Goal: Task Accomplishment & Management: Complete application form

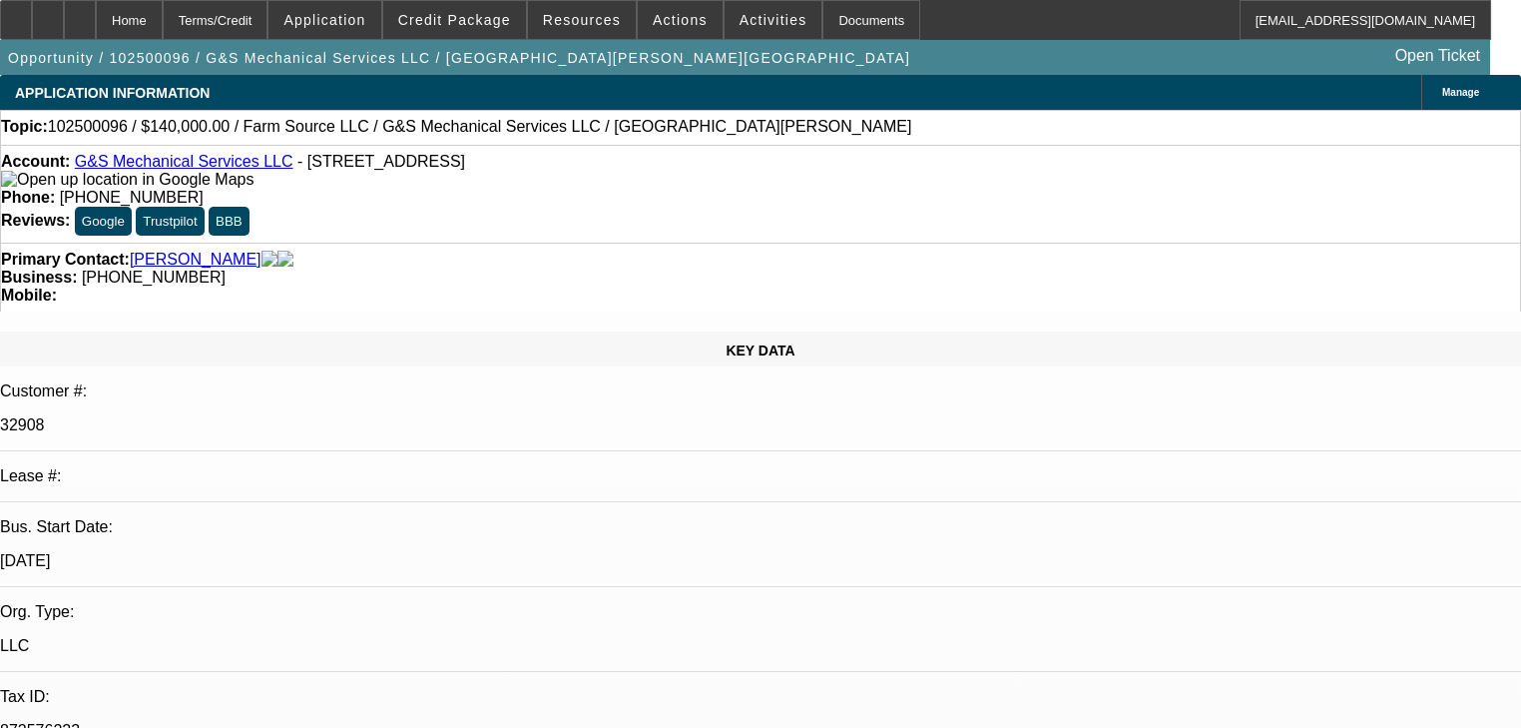
select select "0"
select select "2"
select select "0.1"
select select "4"
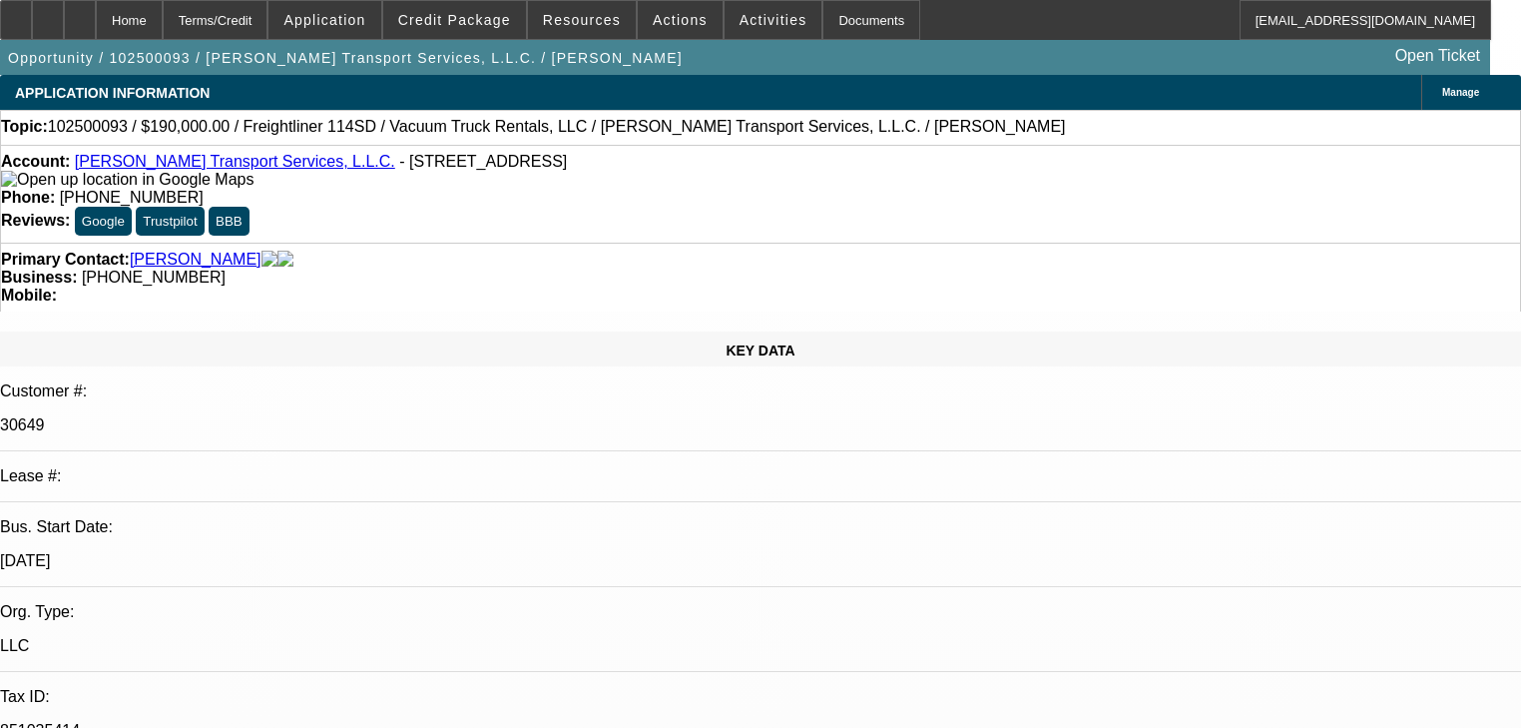
select select "2"
select select "0"
select select "6"
select select "0"
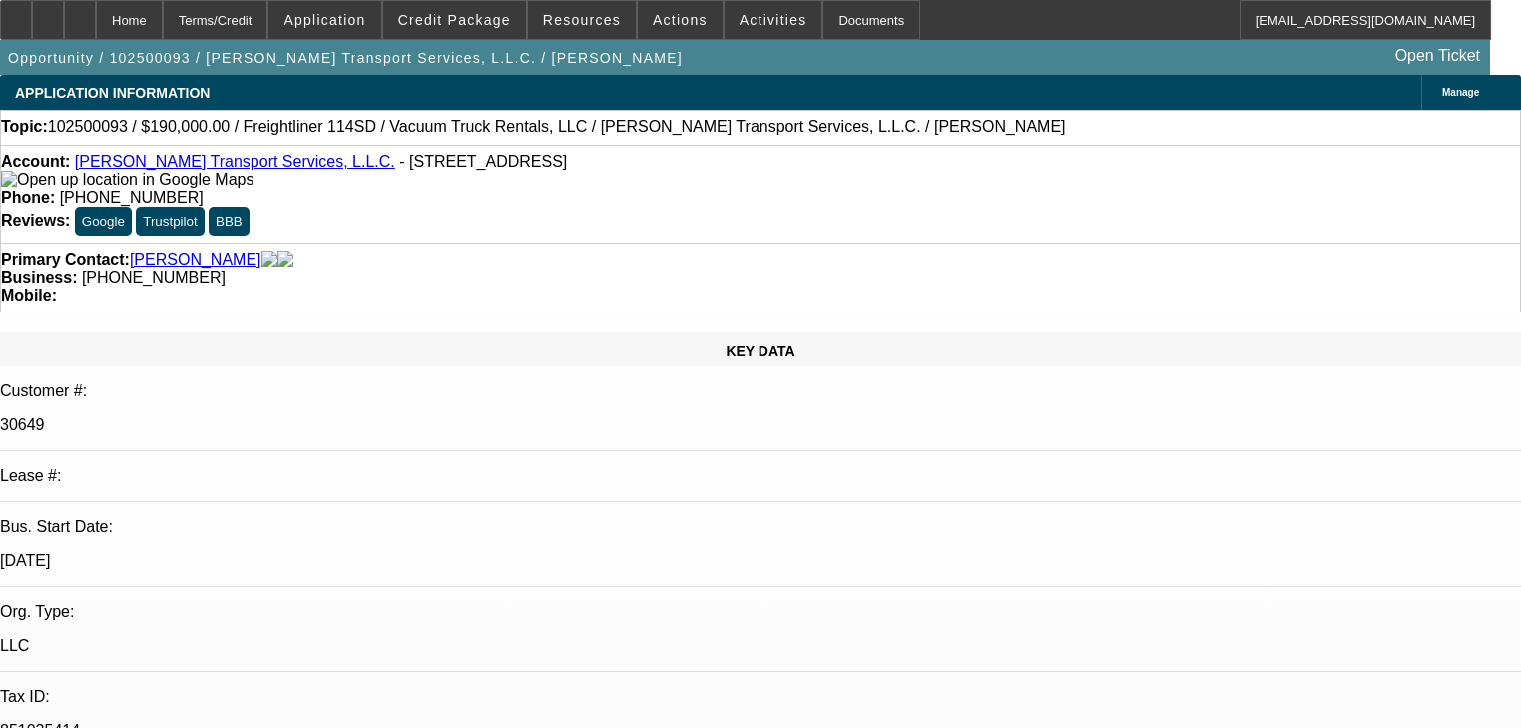
select select "2"
select select "0"
select select "6"
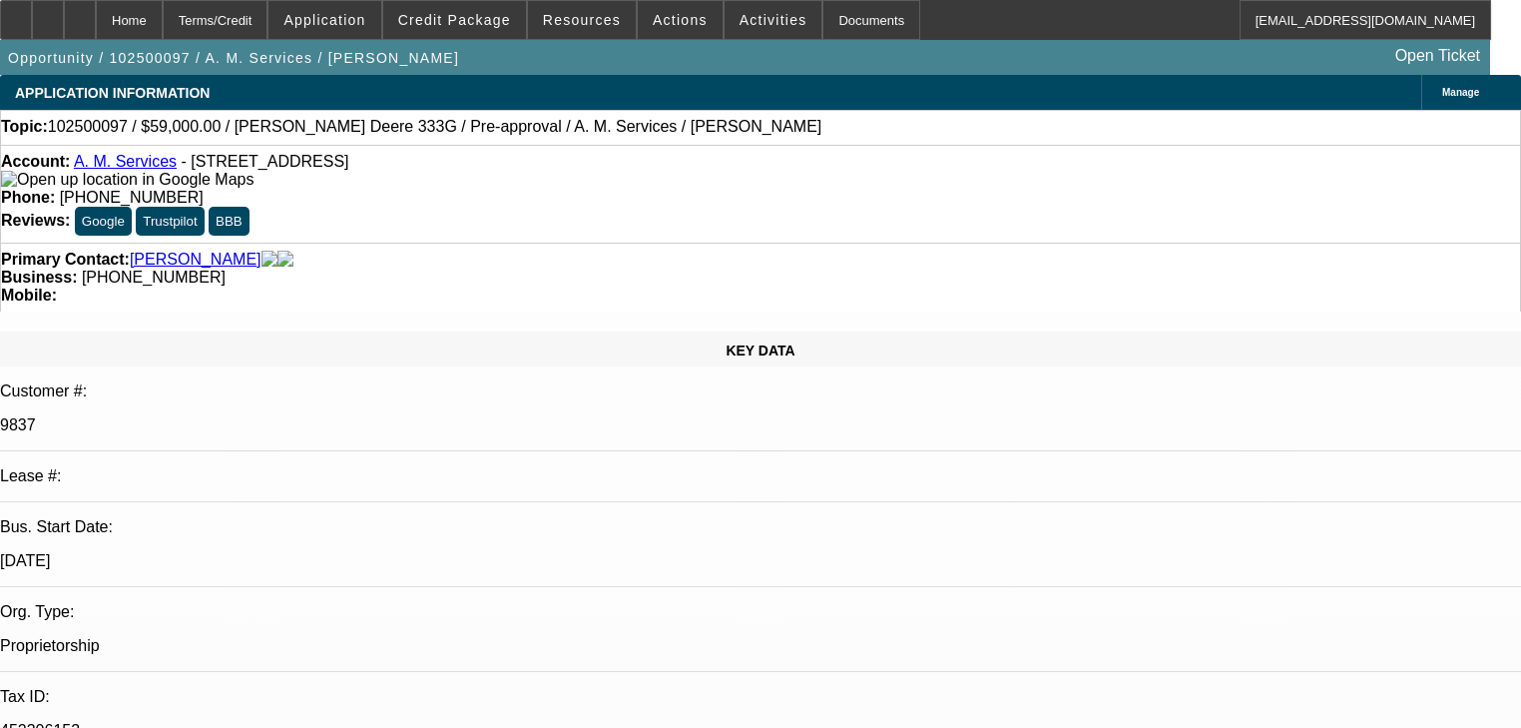
select select "0"
select select "2"
select select "0.1"
select select "4"
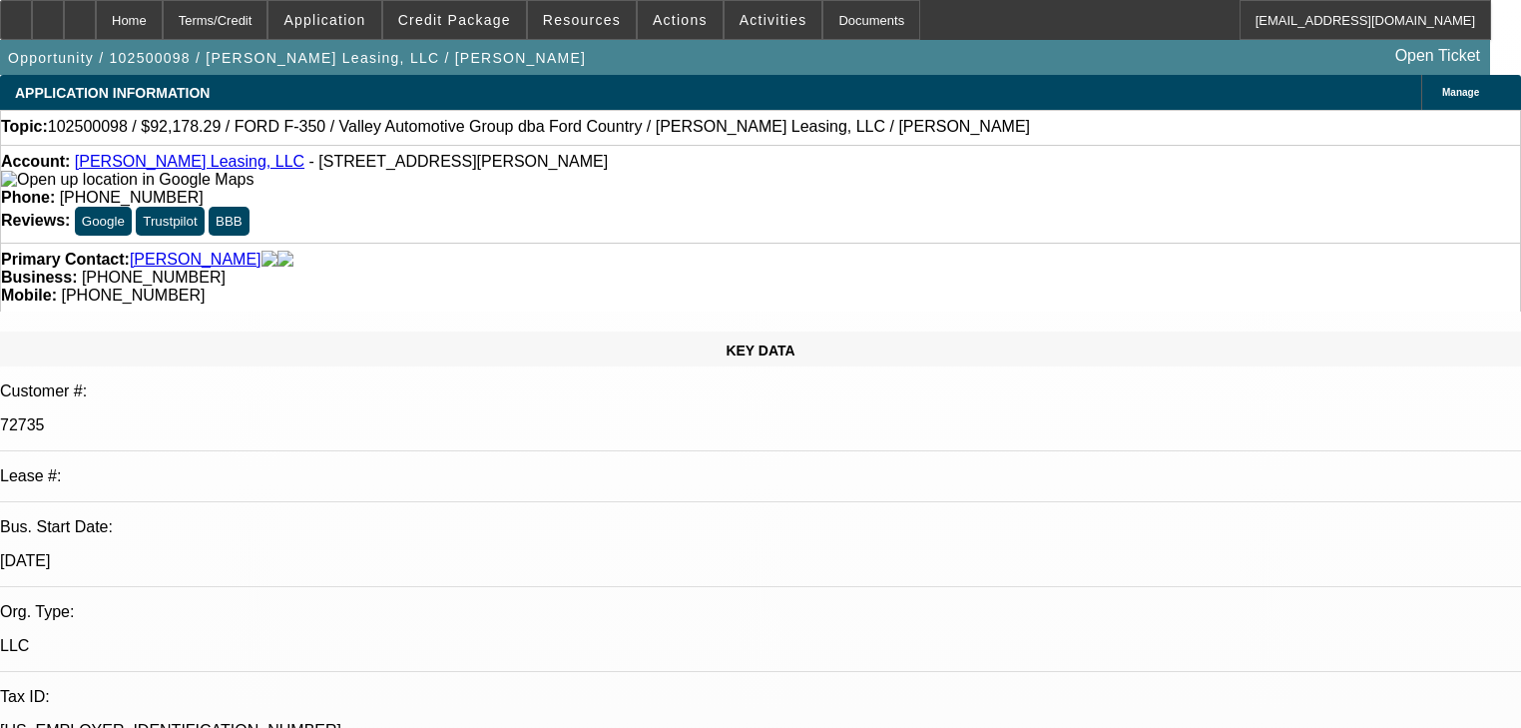
select select "0"
select select "2"
select select "0"
select select "6"
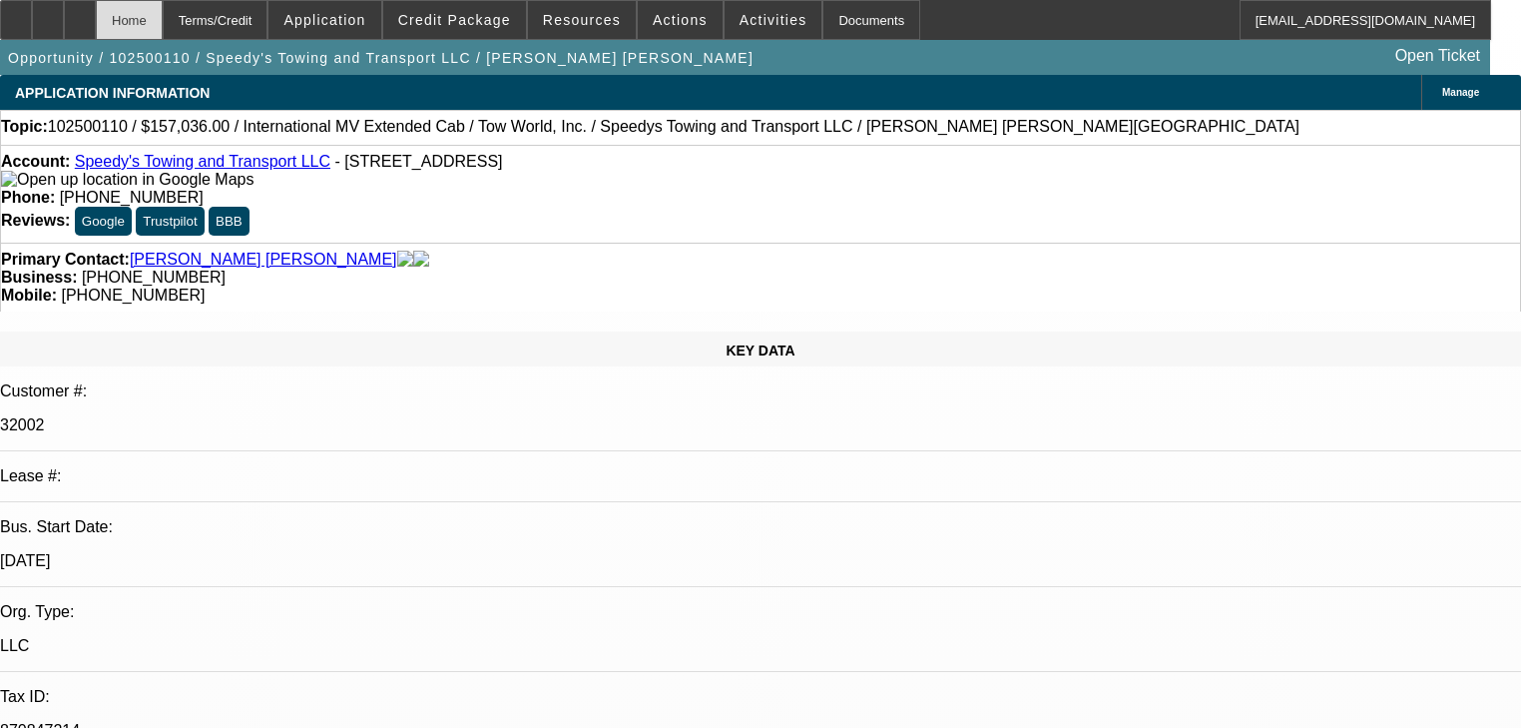
select select "0"
select select "2"
select select "0.1"
select select "4"
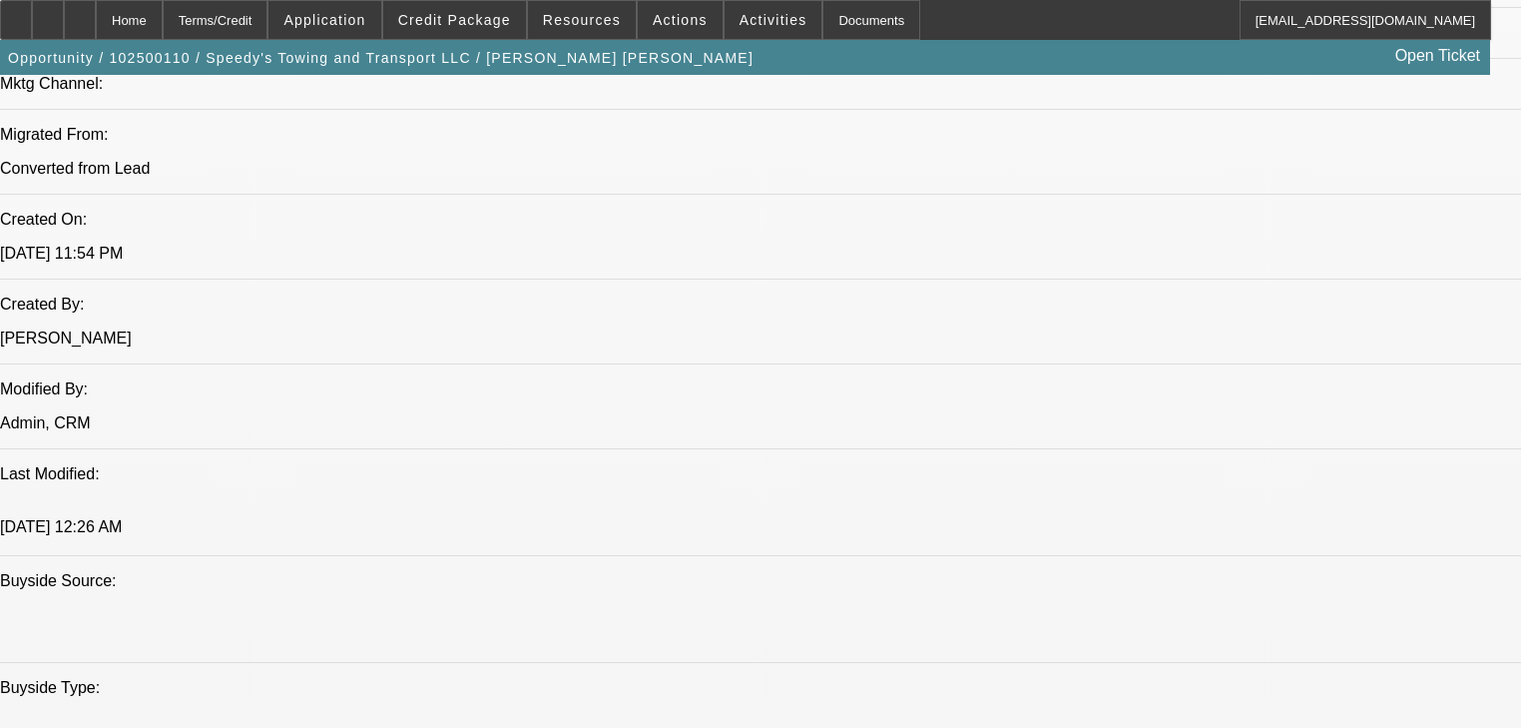
scroll to position [1517, 0]
